Goal: Browse casually: Explore the website without a specific task or goal

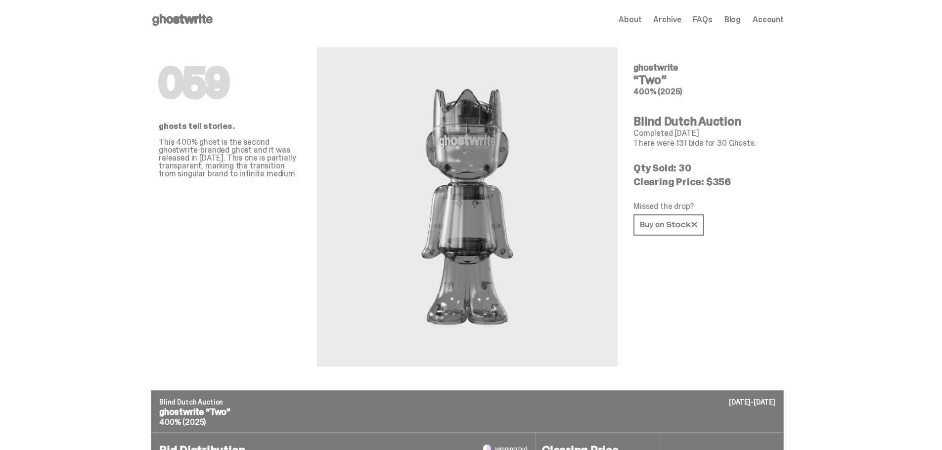
click at [160, 19] on icon at bounding box center [182, 20] width 63 height 16
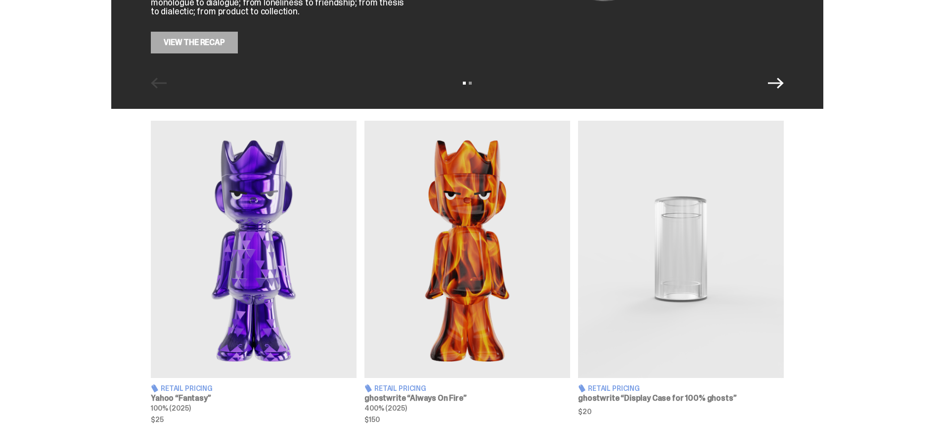
scroll to position [297, 0]
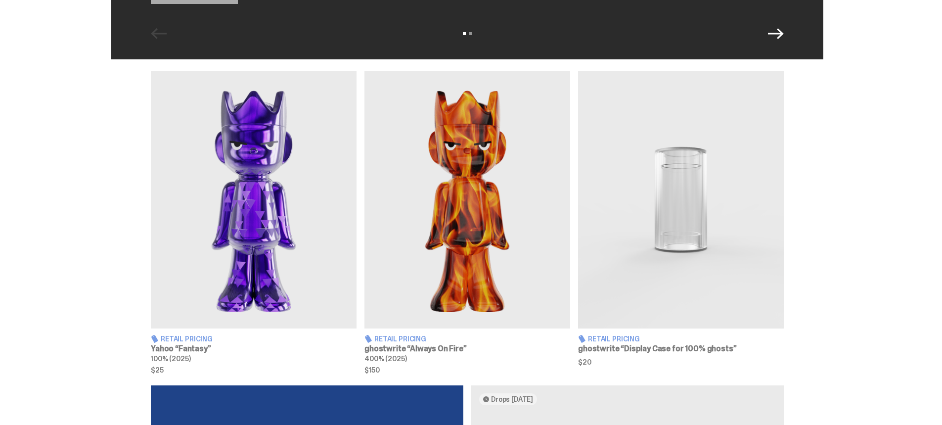
click at [295, 214] on img at bounding box center [254, 199] width 206 height 257
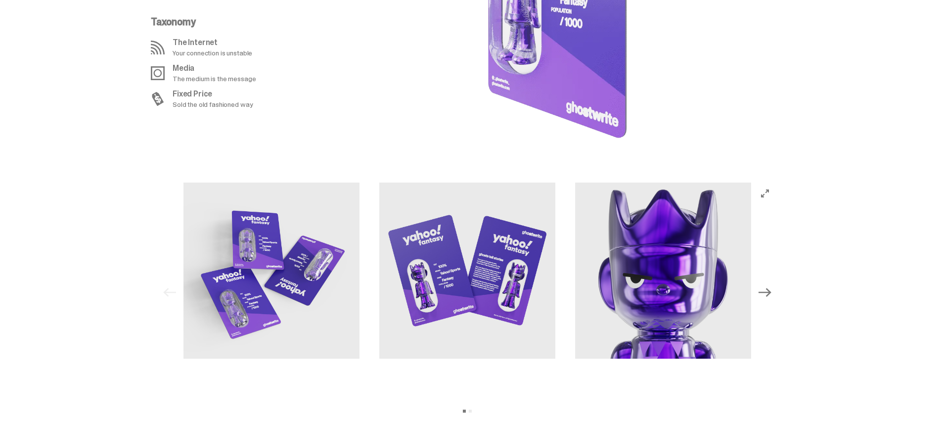
scroll to position [1038, 0]
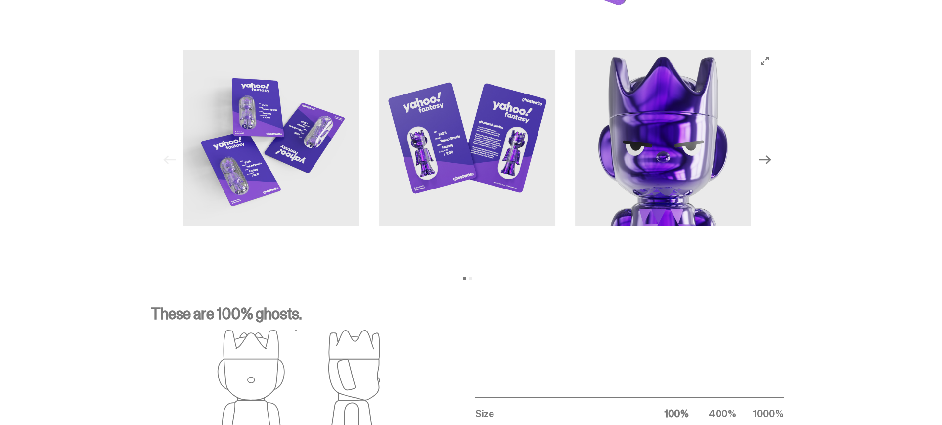
click at [771, 161] on icon "Next" at bounding box center [765, 159] width 13 height 13
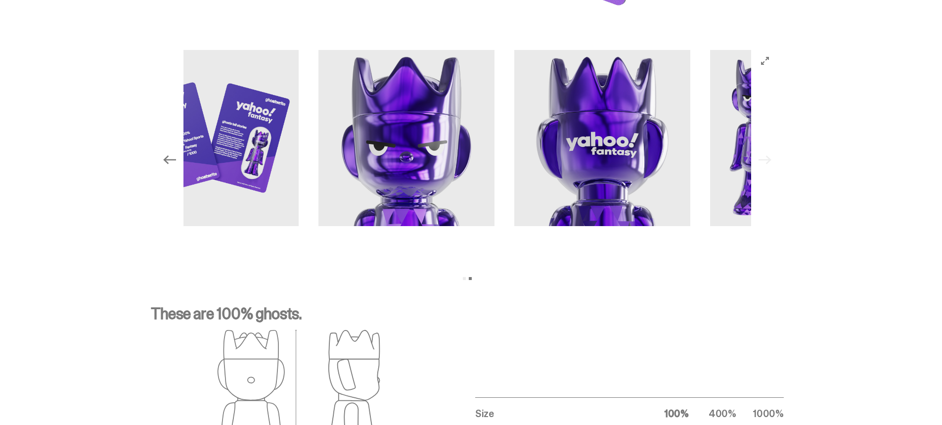
click at [774, 161] on div "Previous Next View slide 1 View slide 2" at bounding box center [467, 160] width 617 height 220
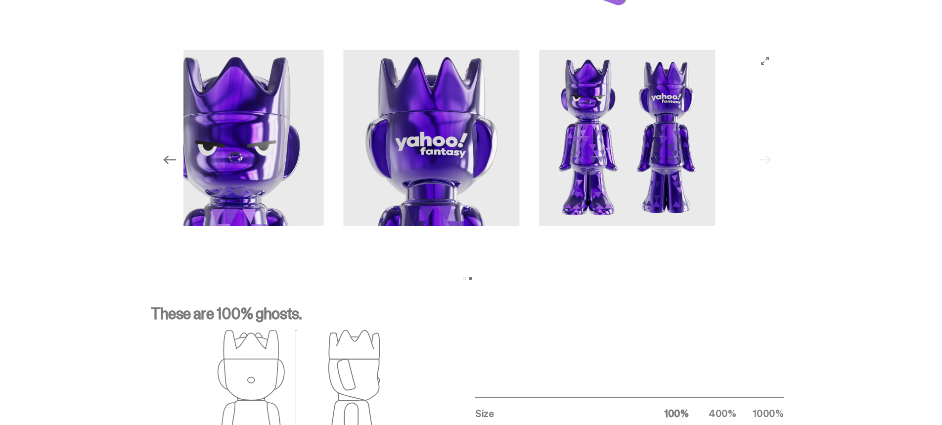
click at [774, 161] on div "Previous Next View slide 1 View slide 2" at bounding box center [467, 160] width 617 height 220
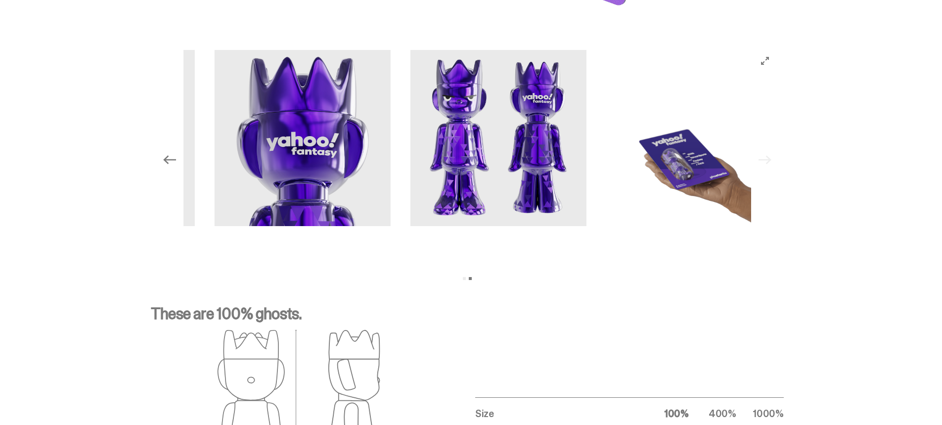
click at [774, 161] on div "Previous Next View slide 1 View slide 2" at bounding box center [467, 160] width 617 height 220
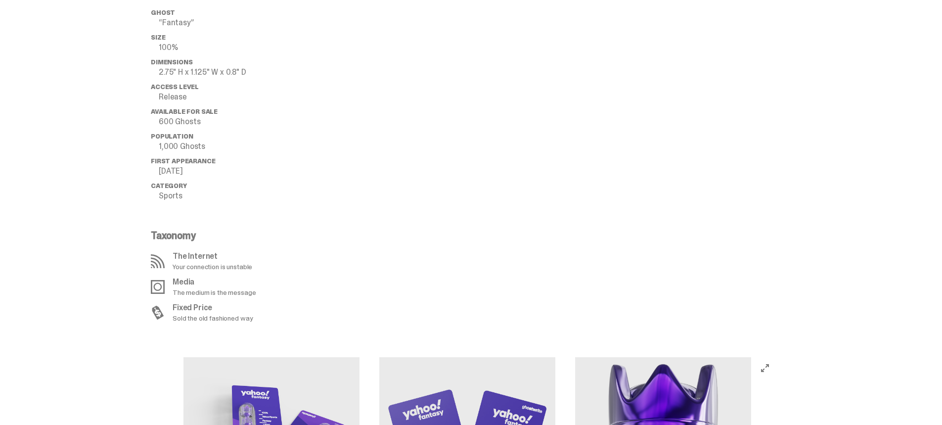
scroll to position [890, 0]
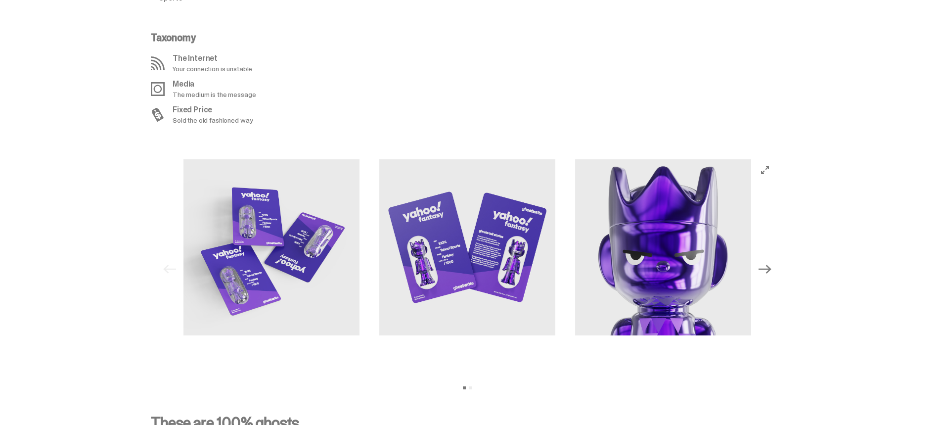
click at [769, 268] on icon "Next" at bounding box center [765, 269] width 13 height 13
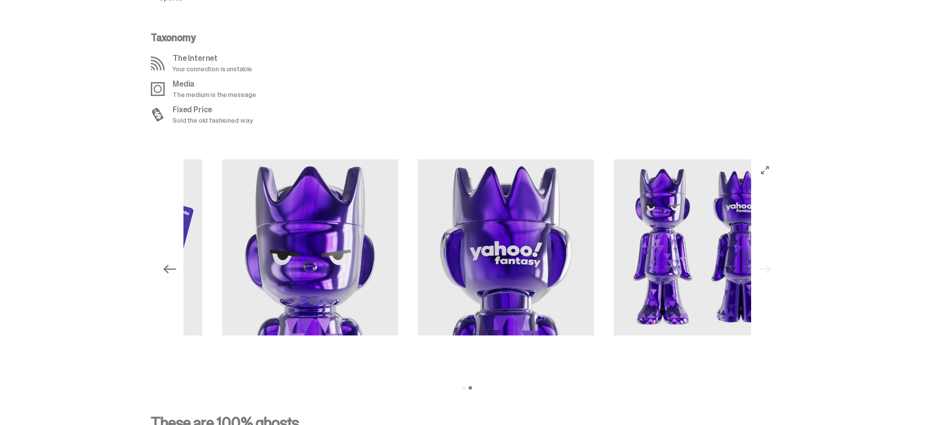
click at [769, 268] on div "Previous Next View slide 1 View slide 2" at bounding box center [467, 269] width 617 height 220
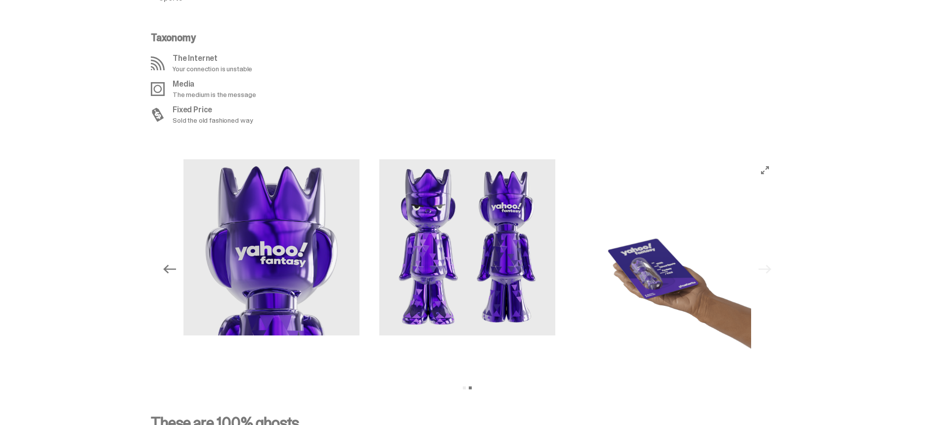
click at [169, 269] on icon "Previous" at bounding box center [169, 269] width 13 height 9
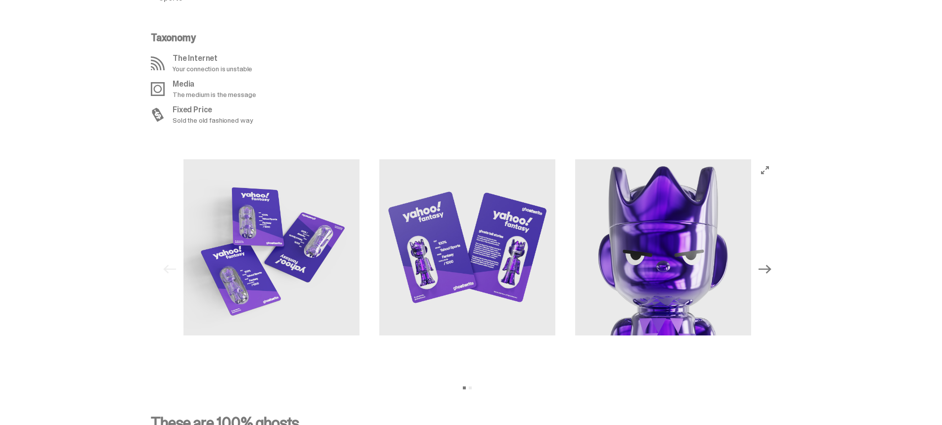
click at [766, 270] on icon "Next" at bounding box center [765, 269] width 13 height 13
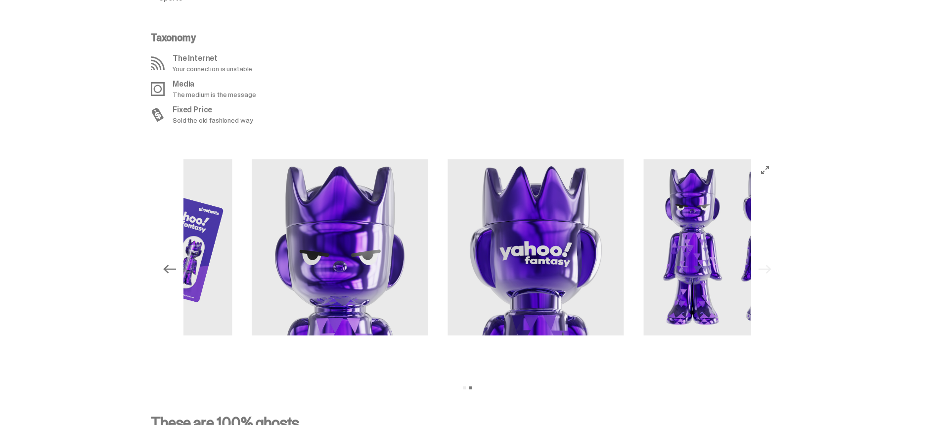
click at [762, 267] on div "Previous Next View slide 1 View slide 2" at bounding box center [467, 269] width 617 height 220
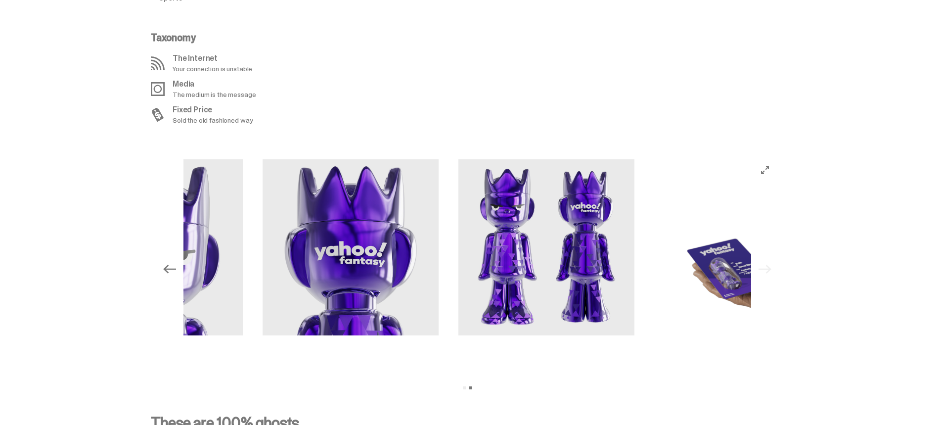
click at [760, 265] on div "Previous Next View slide 1 View slide 2" at bounding box center [467, 269] width 617 height 220
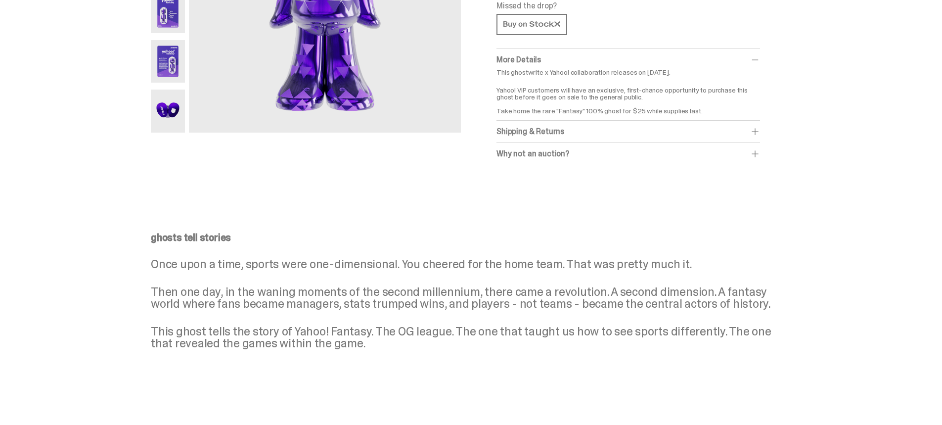
scroll to position [0, 0]
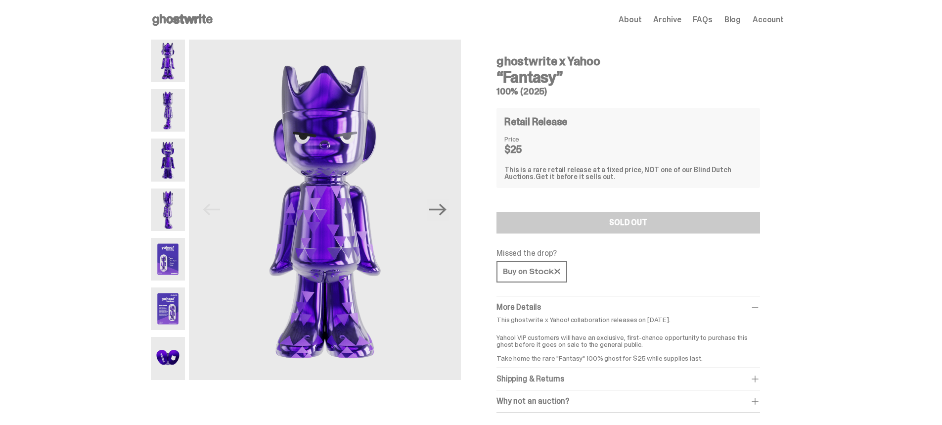
click at [181, 16] on icon at bounding box center [182, 20] width 63 height 16
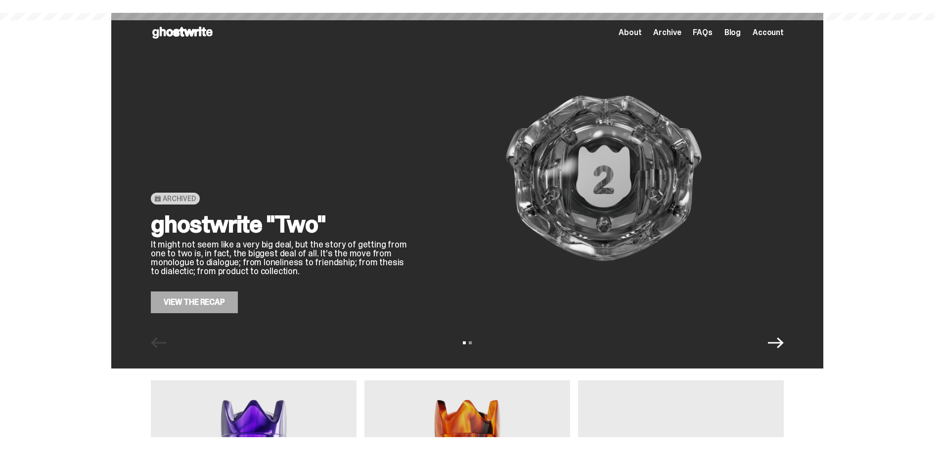
scroll to position [297, 0]
